Goal: Entertainment & Leisure: Consume media (video, audio)

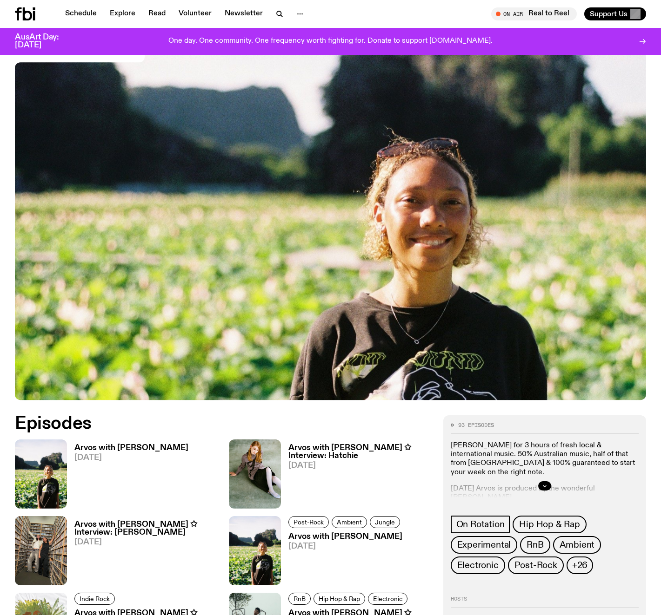
scroll to position [172, 0]
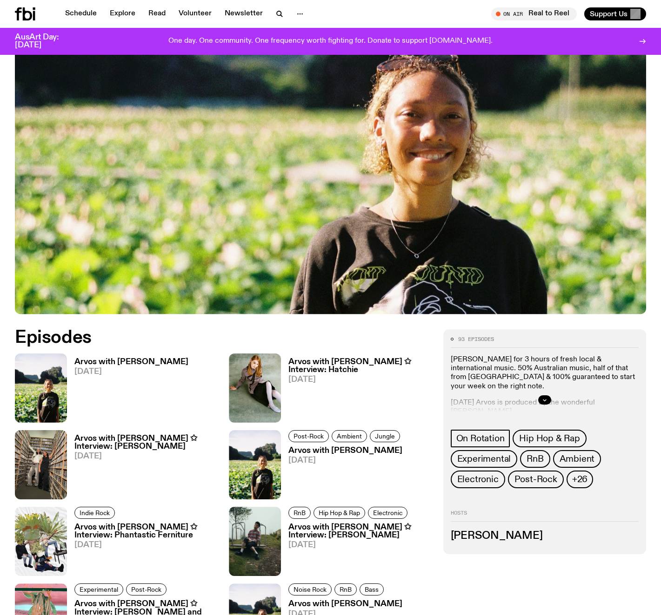
click at [112, 363] on h3 "Arvos with Bri Kennedy" at bounding box center [131, 362] width 114 height 8
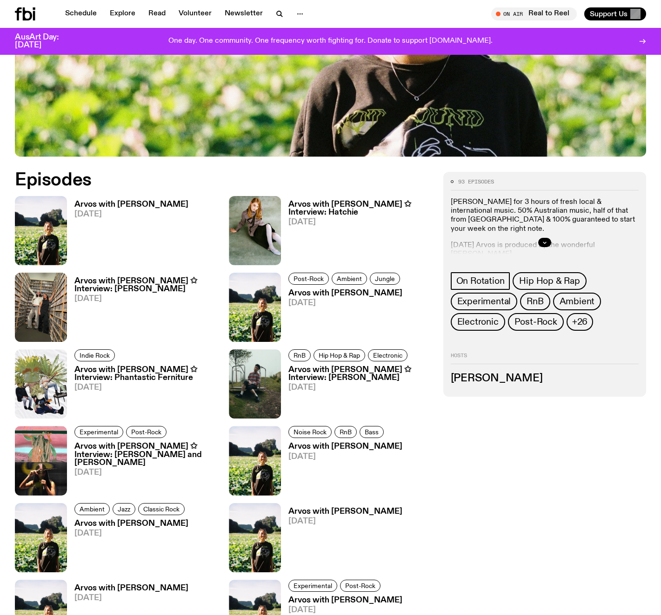
scroll to position [335, 0]
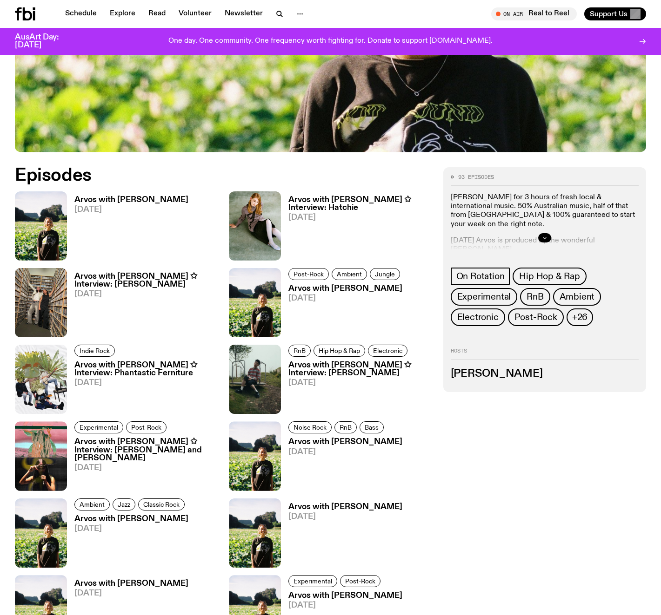
click at [545, 238] on icon "button" at bounding box center [543, 238] width 3 height 1
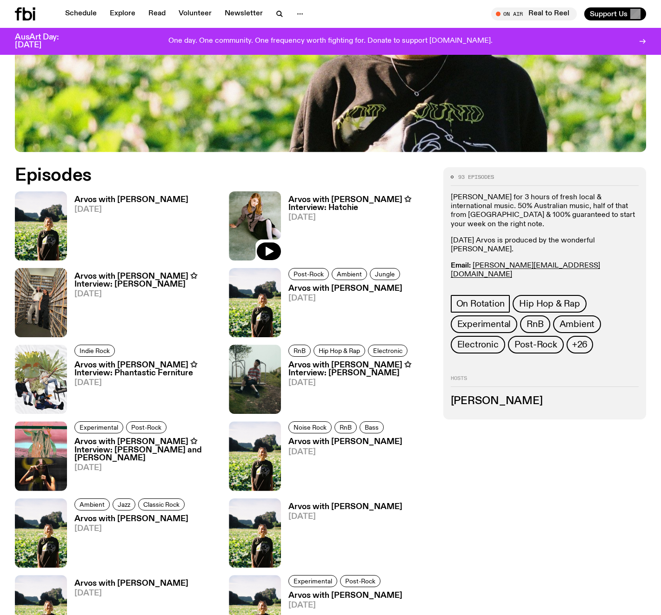
click at [264, 217] on img at bounding box center [255, 226] width 52 height 69
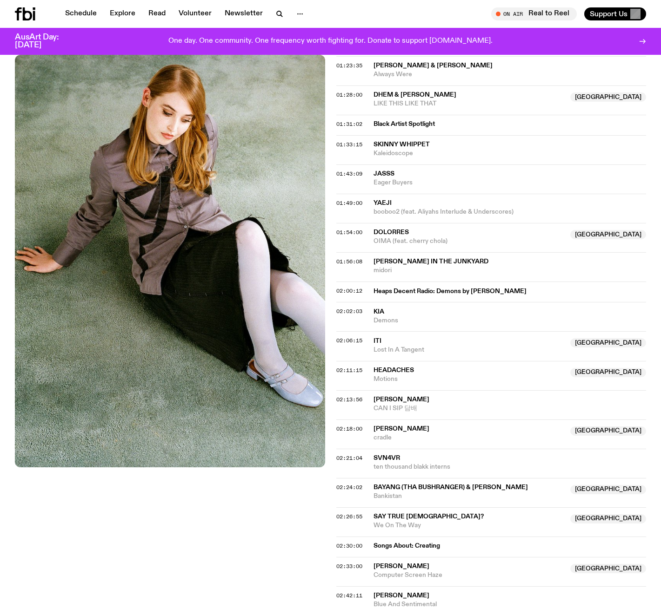
scroll to position [904, 0]
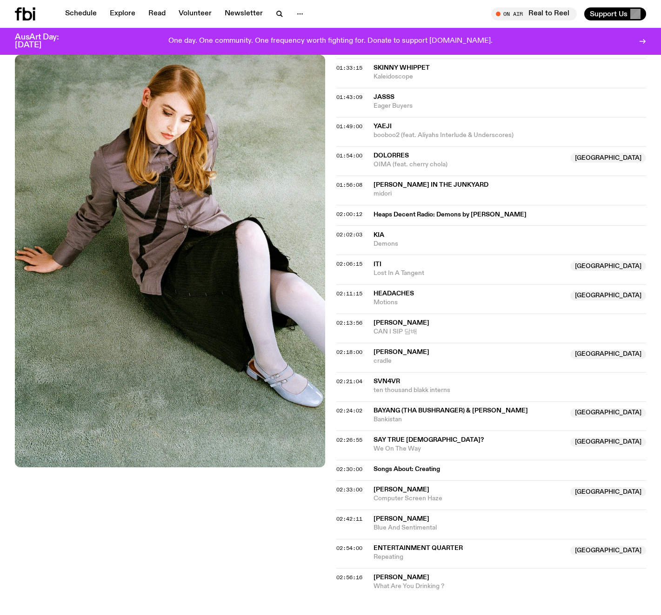
click at [396, 182] on span "mary in the junkyard" at bounding box center [430, 185] width 115 height 7
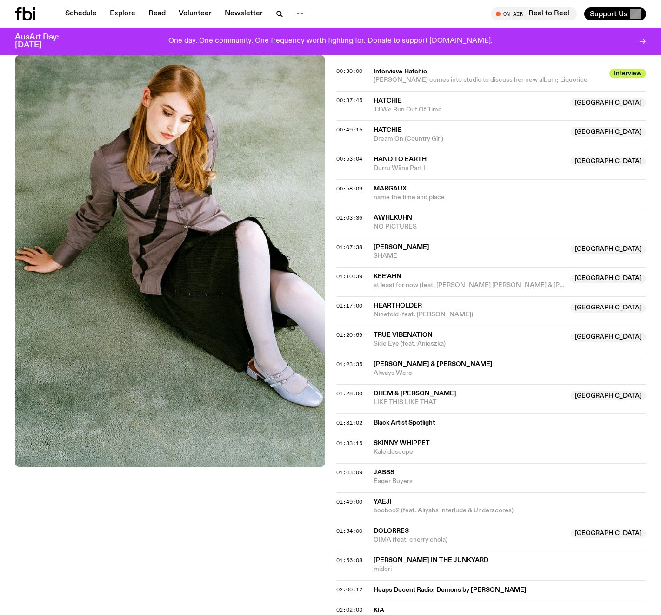
scroll to position [166, 0]
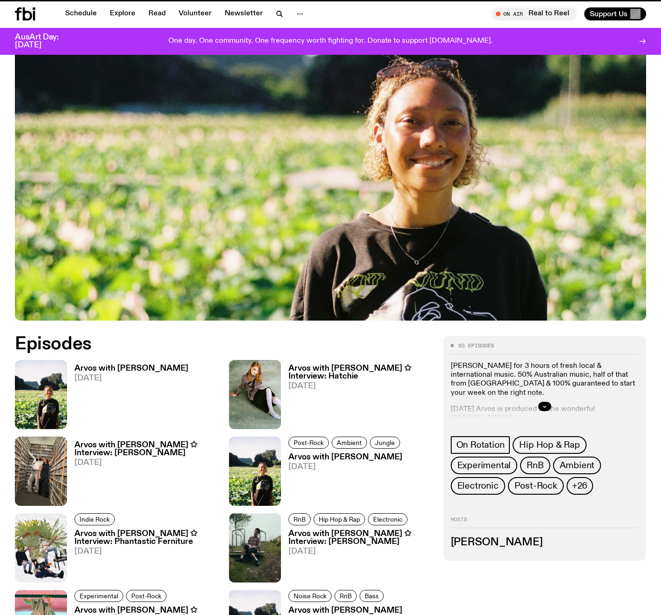
scroll to position [335, 0]
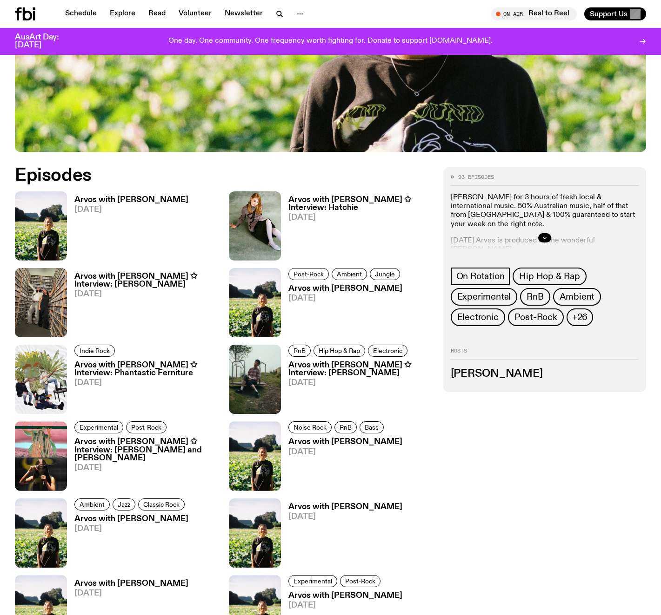
click at [106, 379] on span "08.09.25" at bounding box center [145, 383] width 143 height 8
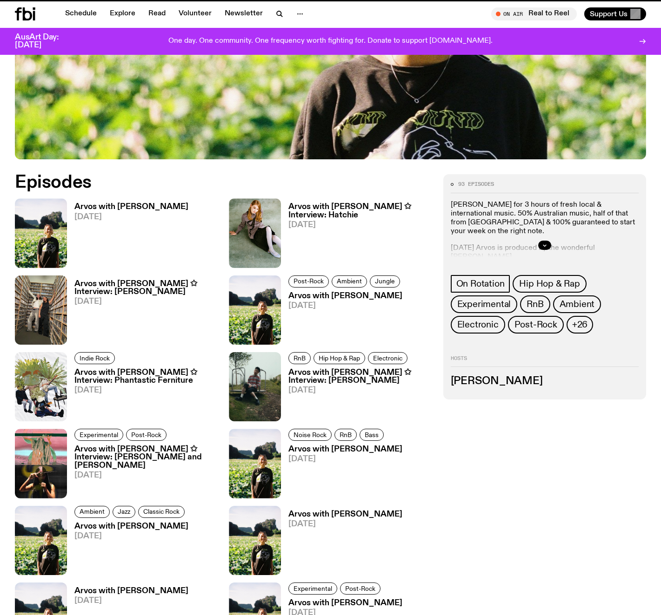
scroll to position [327, 0]
click at [331, 374] on h3 "Arvos with Bri Kennedy ✩ Interview: Rich Brian" at bounding box center [359, 377] width 143 height 16
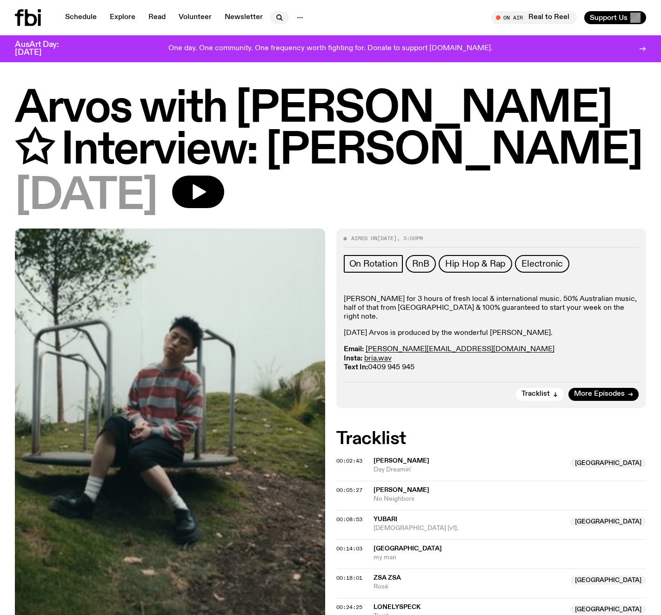
click at [277, 13] on icon "button" at bounding box center [279, 17] width 11 height 11
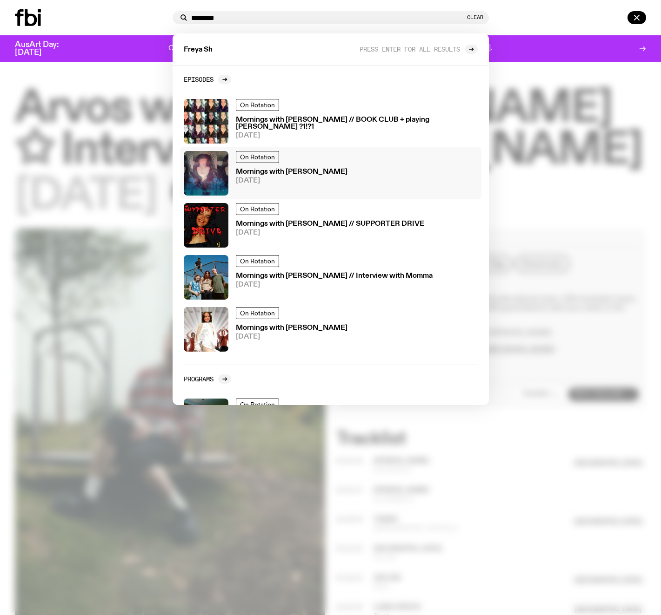
type input "********"
click at [324, 179] on span "30.09.25" at bounding box center [292, 181] width 112 height 7
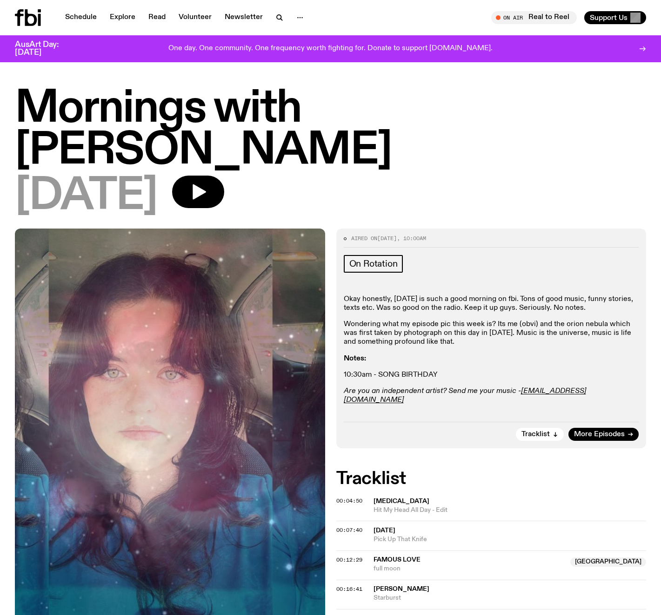
click at [338, 110] on h1 "Mornings with Freya Shields" at bounding box center [330, 130] width 631 height 84
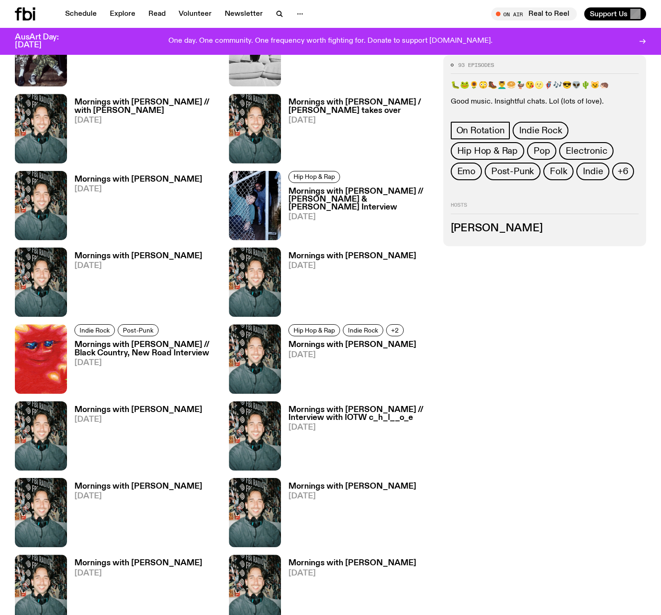
scroll to position [1165, 0]
click at [324, 188] on h3 "Mornings with [PERSON_NAME] // [PERSON_NAME] & [PERSON_NAME] Interview" at bounding box center [359, 200] width 143 height 24
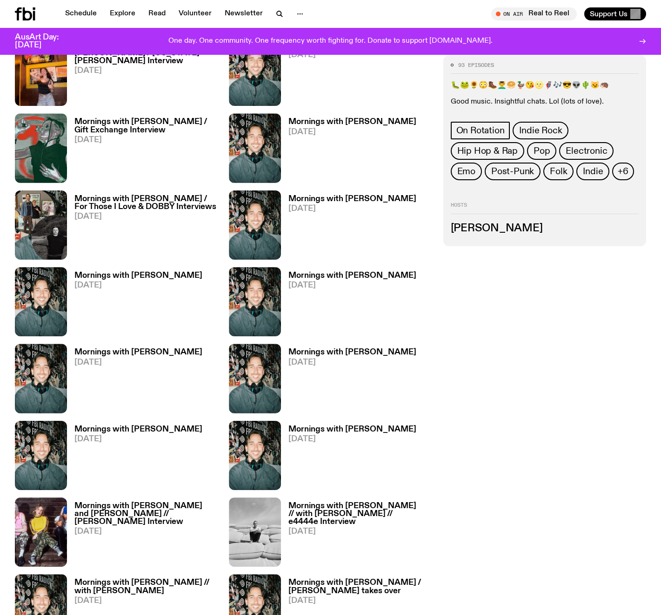
scroll to position [232, 0]
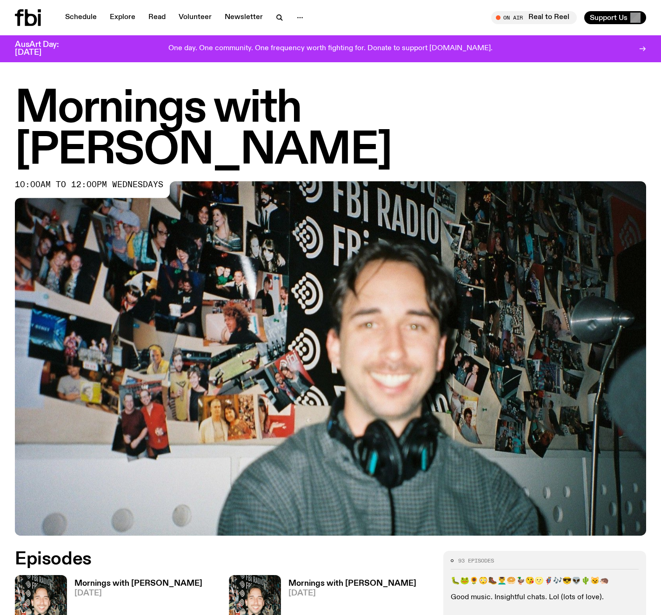
click at [151, 120] on h1 "Mornings with [PERSON_NAME]" at bounding box center [330, 130] width 631 height 84
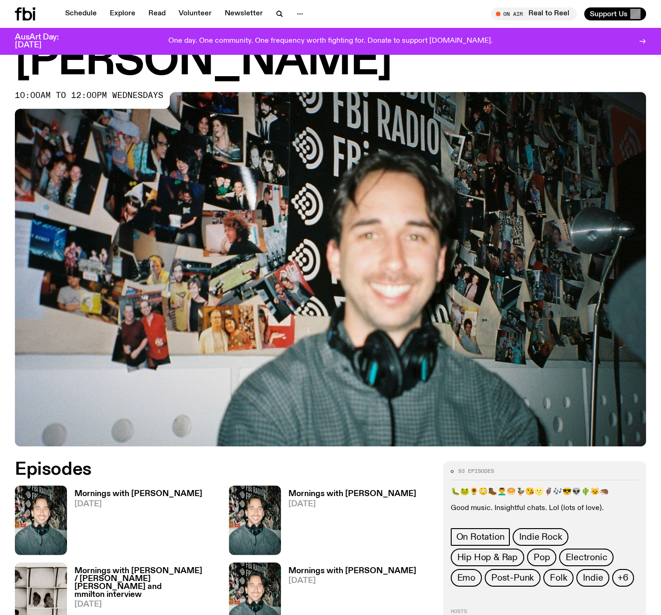
scroll to position [169, 0]
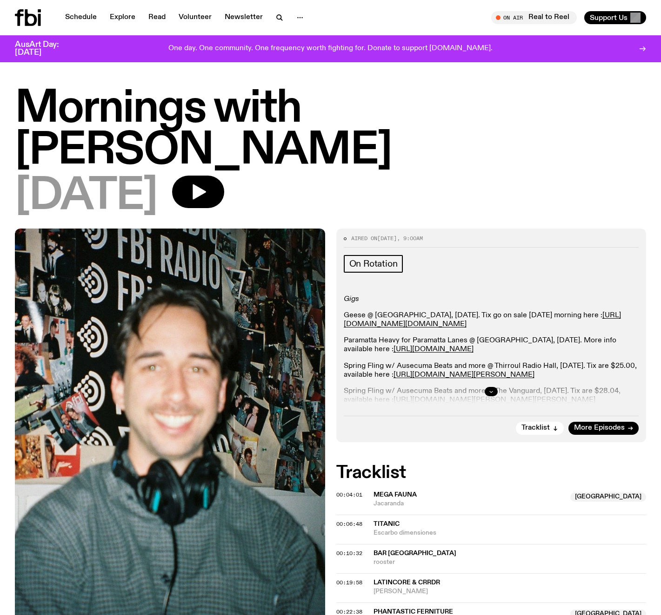
click at [492, 389] on icon "button" at bounding box center [491, 392] width 6 height 6
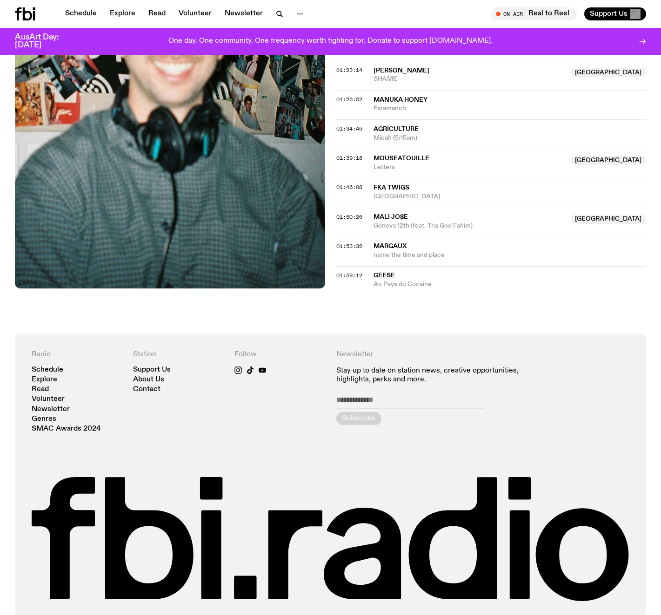
scroll to position [987, 0]
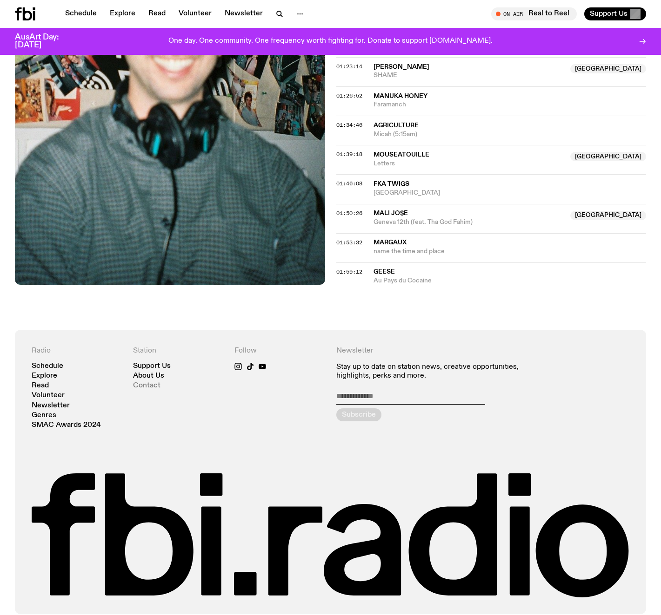
click at [144, 383] on link "Contact" at bounding box center [146, 386] width 27 height 7
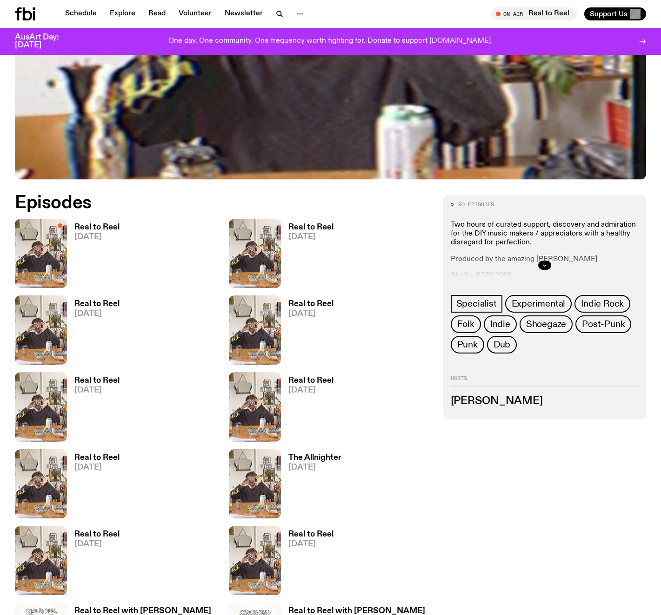
scroll to position [307, 0]
click at [548, 268] on button "button" at bounding box center [544, 265] width 13 height 9
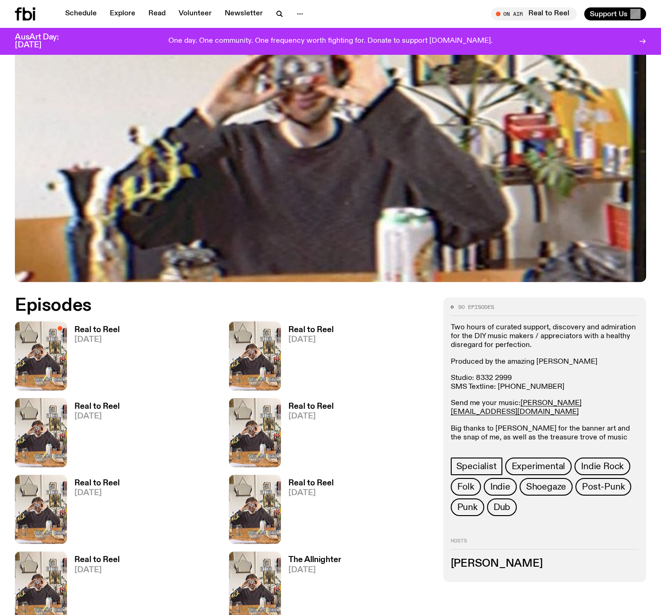
scroll to position [266, 0]
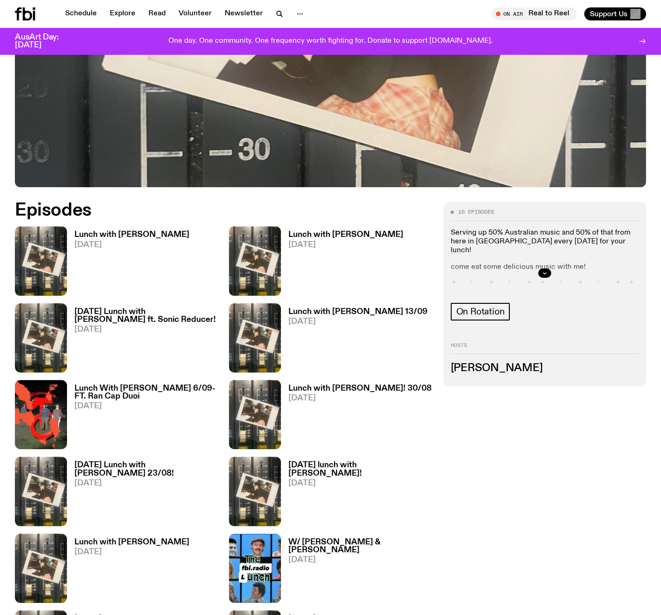
scroll to position [300, 0]
click at [105, 232] on h3 "Lunch with Ella Avni" at bounding box center [131, 235] width 115 height 8
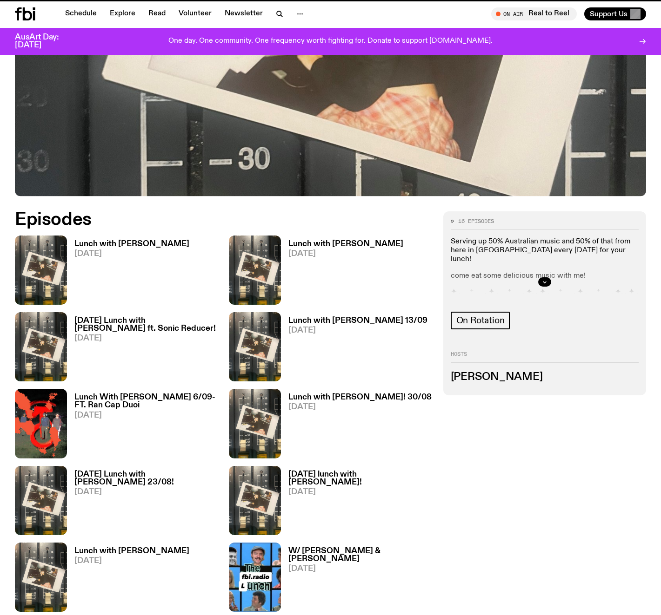
scroll to position [292, 0]
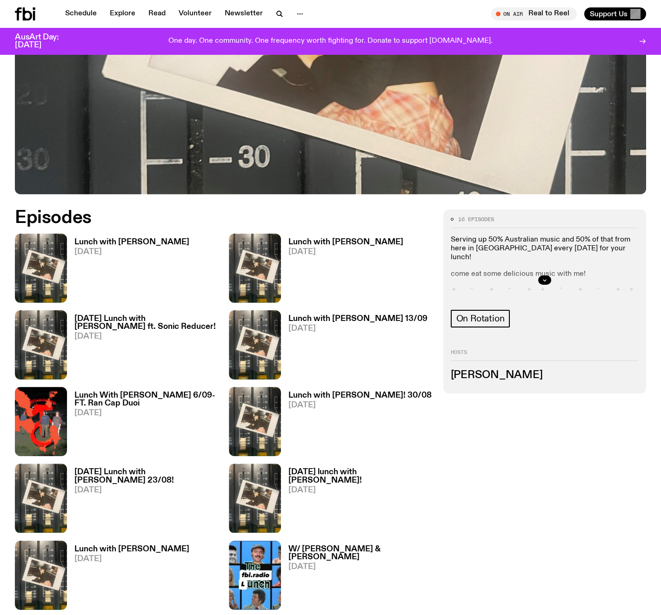
click at [313, 244] on h3 "Lunch with Ella Avni" at bounding box center [345, 242] width 115 height 8
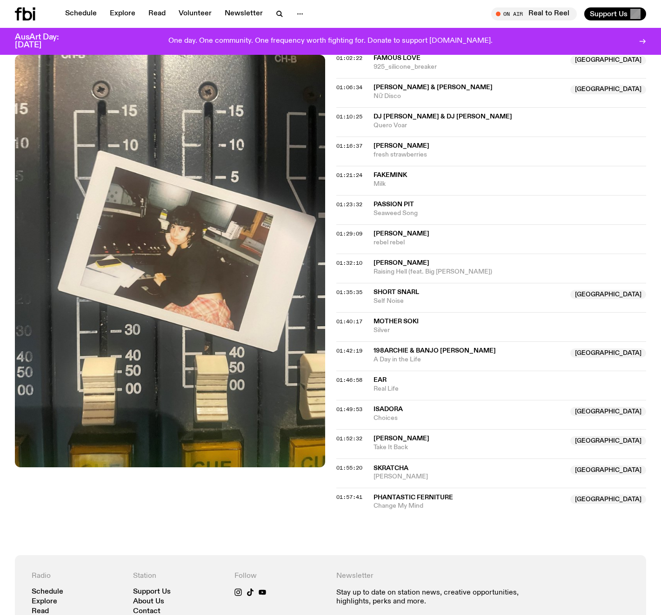
scroll to position [576, 0]
